Goal: Find contact information: Find contact information

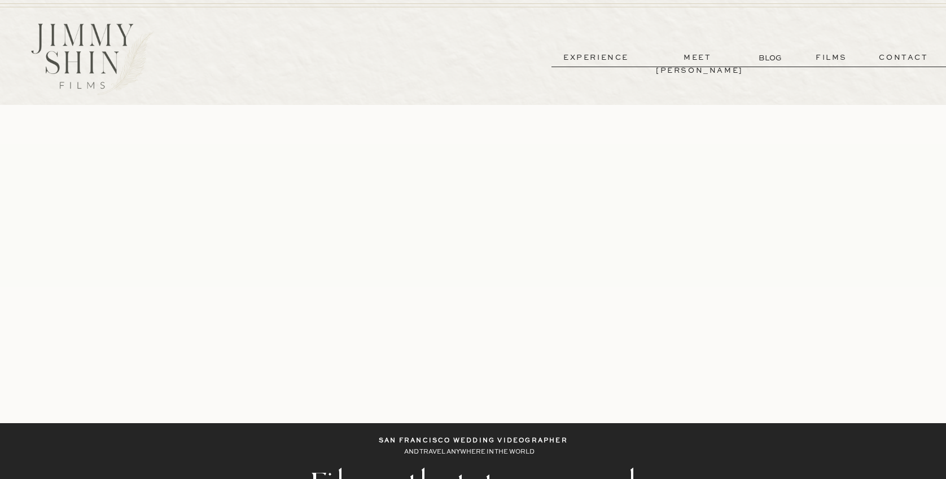
click at [909, 56] on p "contact" at bounding box center [903, 57] width 81 height 13
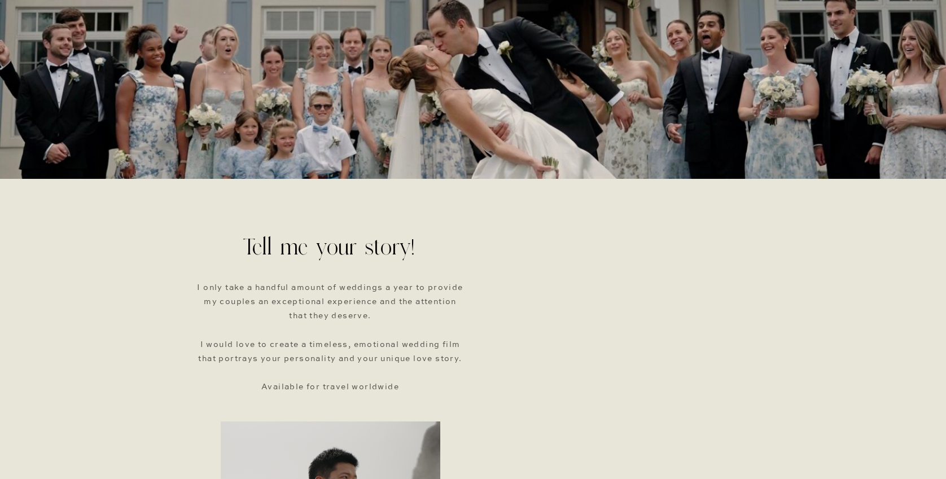
scroll to position [181, 0]
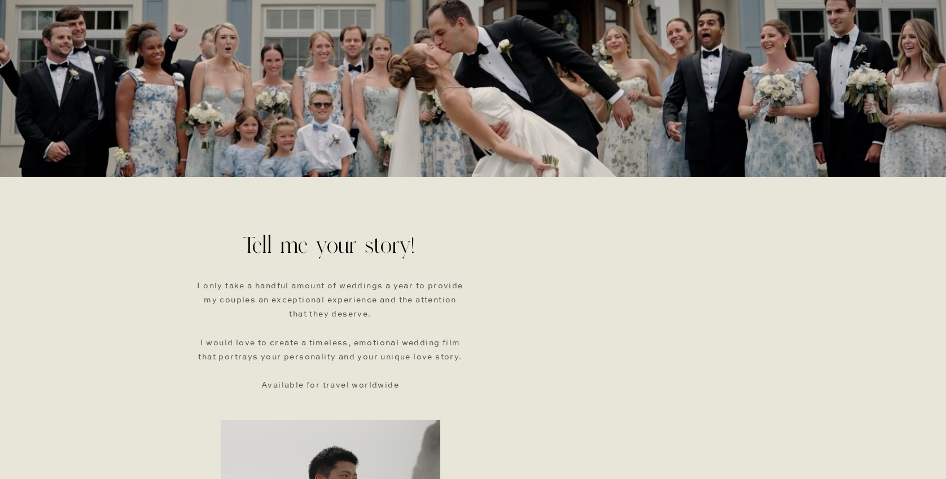
click at [845, 327] on div "meet jimmy films contact experience BLOG Please fill out the form and I will be…" at bounding box center [473, 477] width 946 height 1316
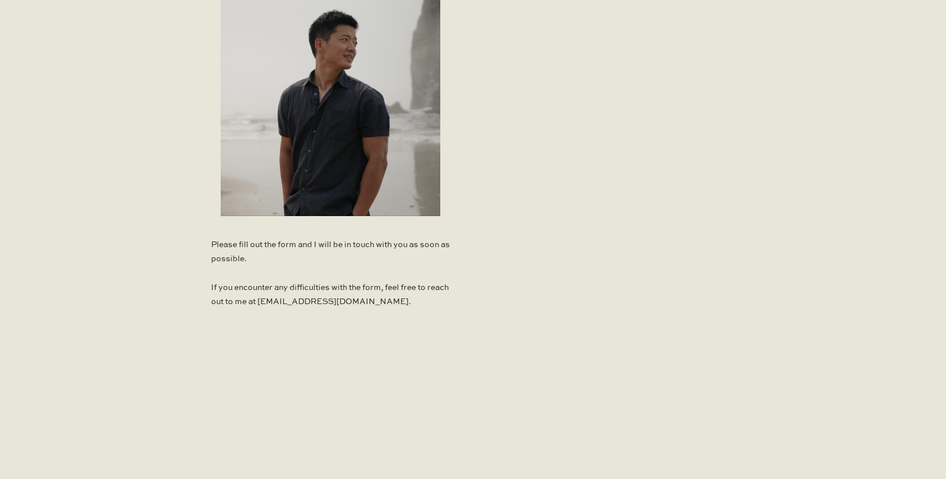
scroll to position [720, 0]
